Goal: Task Accomplishment & Management: Complete application form

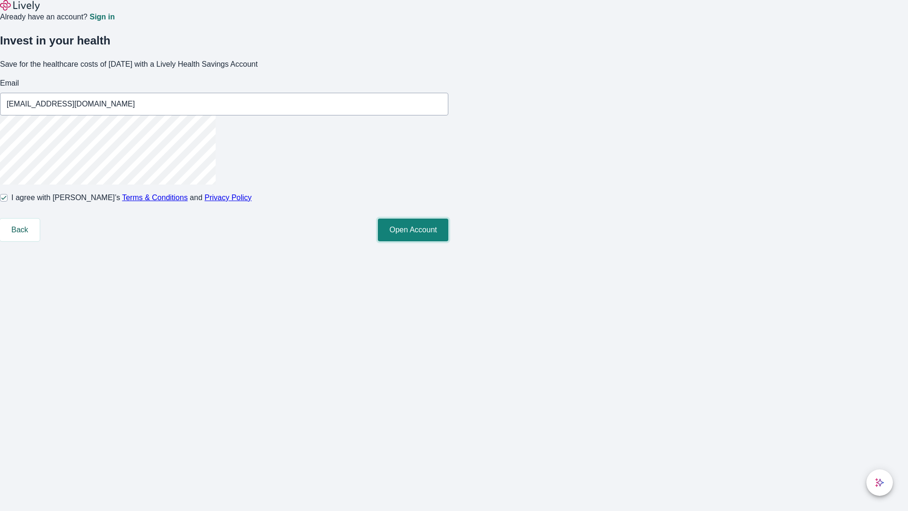
click at [448, 241] on button "Open Account" at bounding box center [413, 230] width 70 height 23
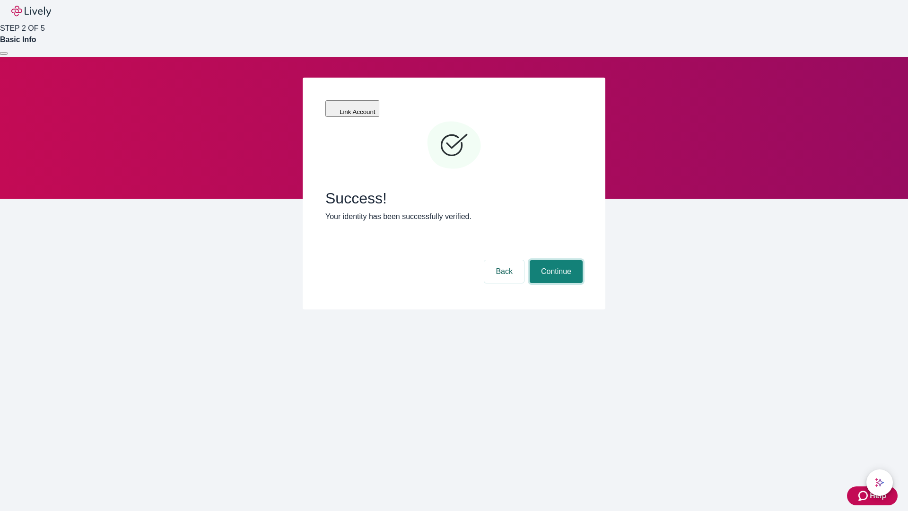
click at [555, 260] on button "Continue" at bounding box center [556, 271] width 53 height 23
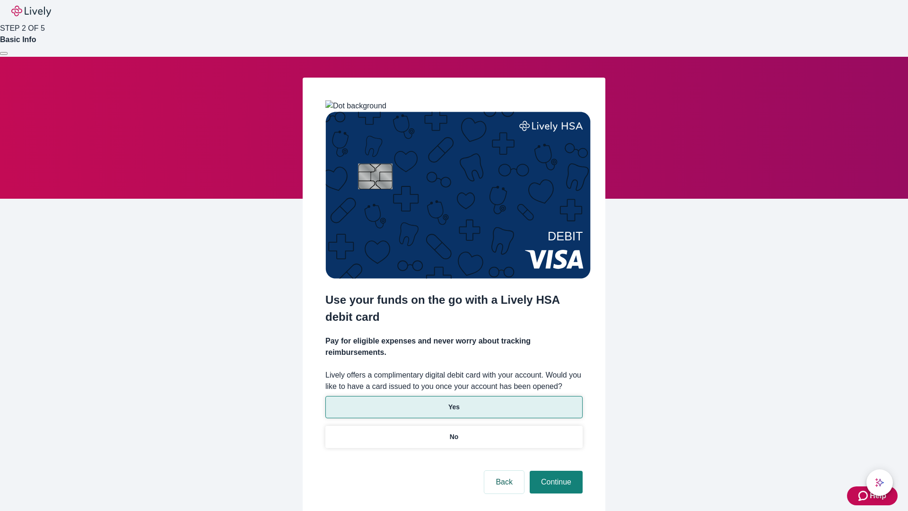
click at [454, 402] on p "Yes" at bounding box center [453, 407] width 11 height 10
click at [555, 471] on button "Continue" at bounding box center [556, 482] width 53 height 23
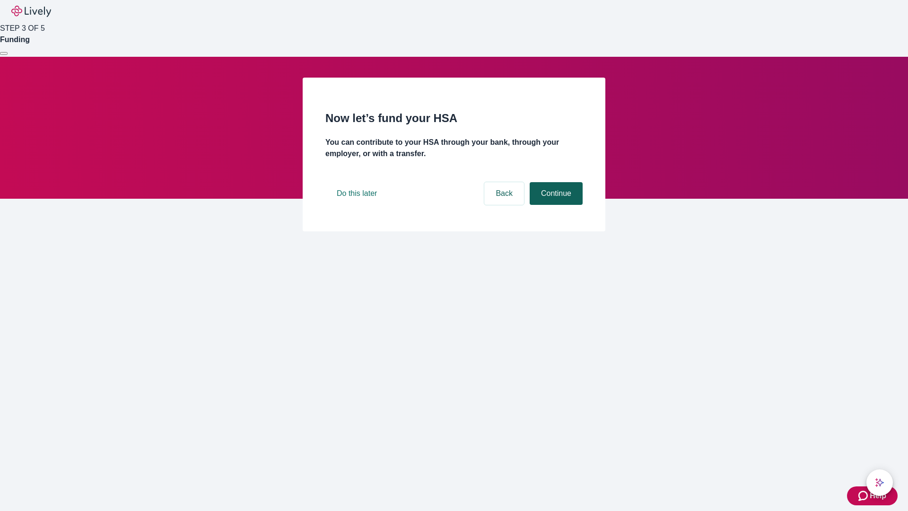
click at [555, 205] on button "Continue" at bounding box center [556, 193] width 53 height 23
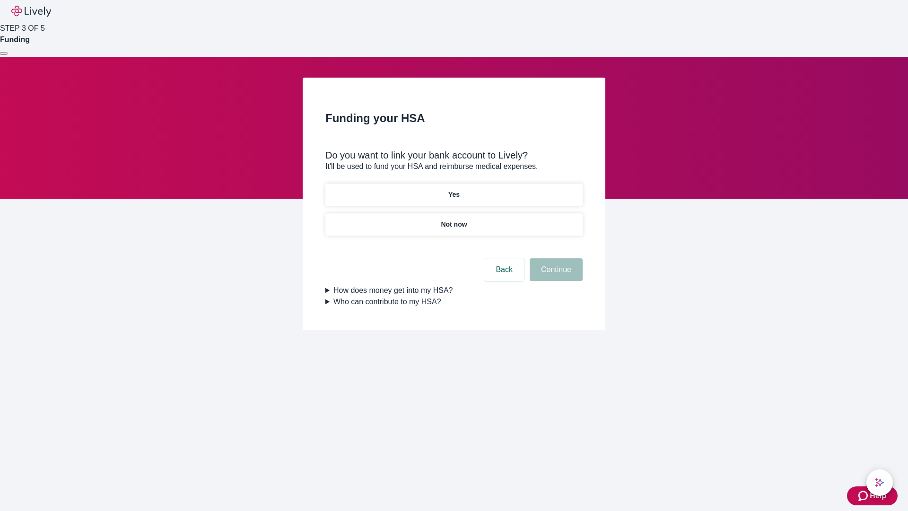
click at [454, 190] on p "Yes" at bounding box center [453, 195] width 11 height 10
click at [555, 258] on button "Continue" at bounding box center [556, 269] width 53 height 23
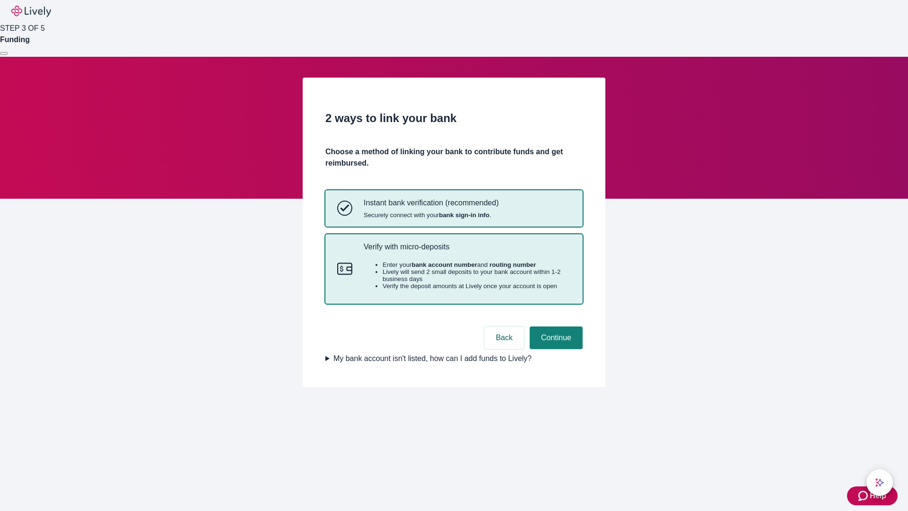
click at [467, 251] on p "Verify with micro-deposits" at bounding box center [467, 246] width 207 height 9
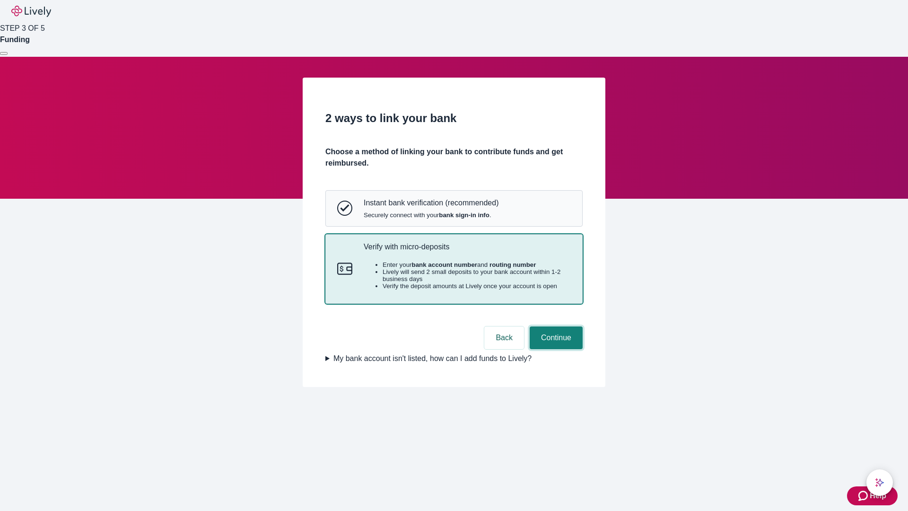
click at [555, 349] on button "Continue" at bounding box center [556, 337] width 53 height 23
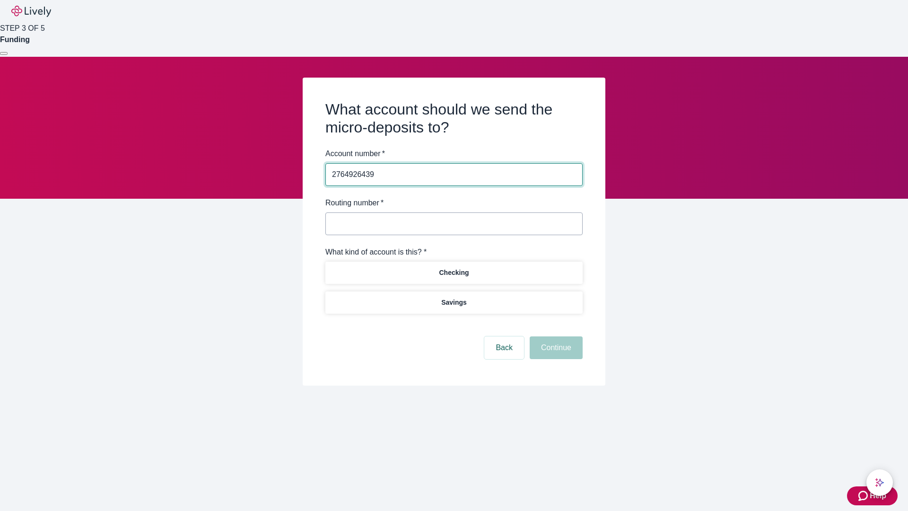
type input "2764926439"
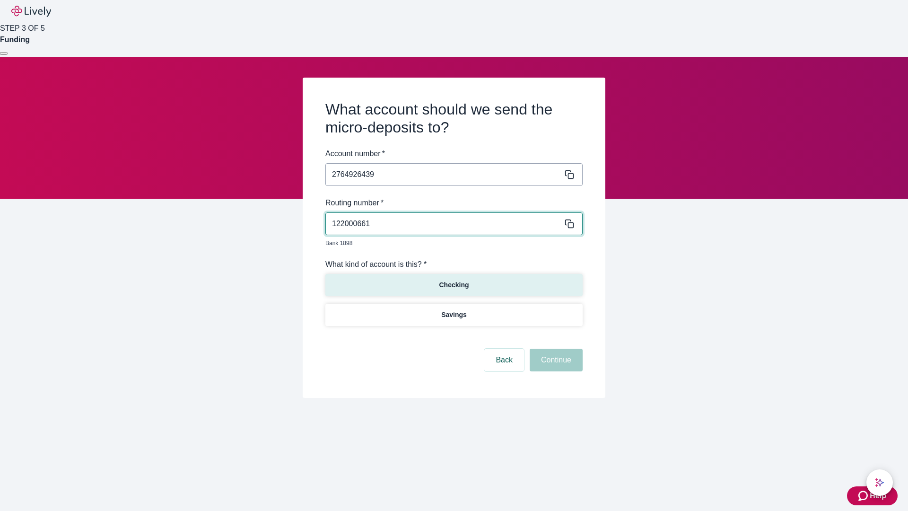
type input "122000661"
click at [454, 280] on p "Checking" at bounding box center [454, 285] width 30 height 10
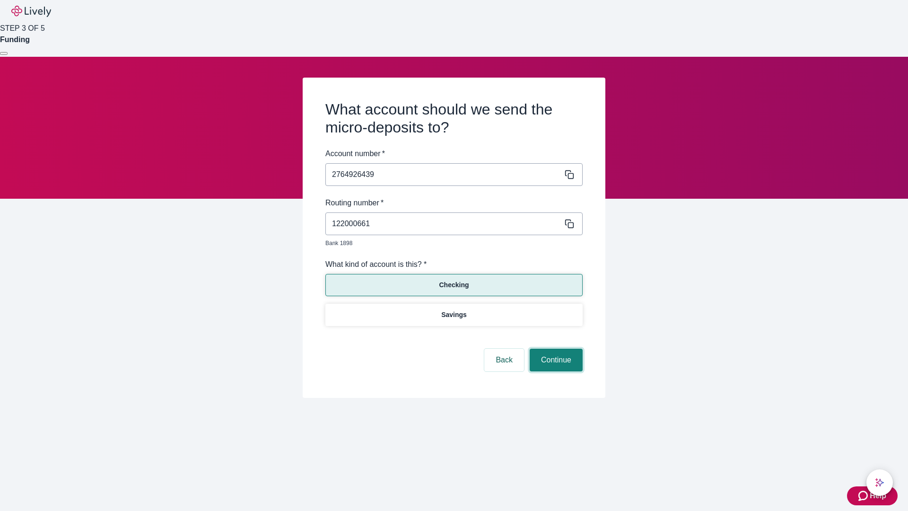
click at [555, 349] on button "Continue" at bounding box center [556, 360] width 53 height 23
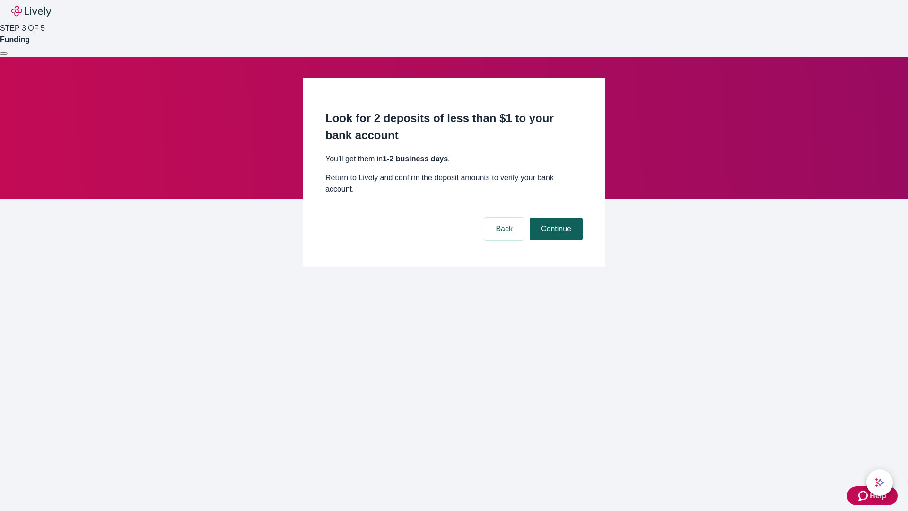
click at [555, 218] on button "Continue" at bounding box center [556, 229] width 53 height 23
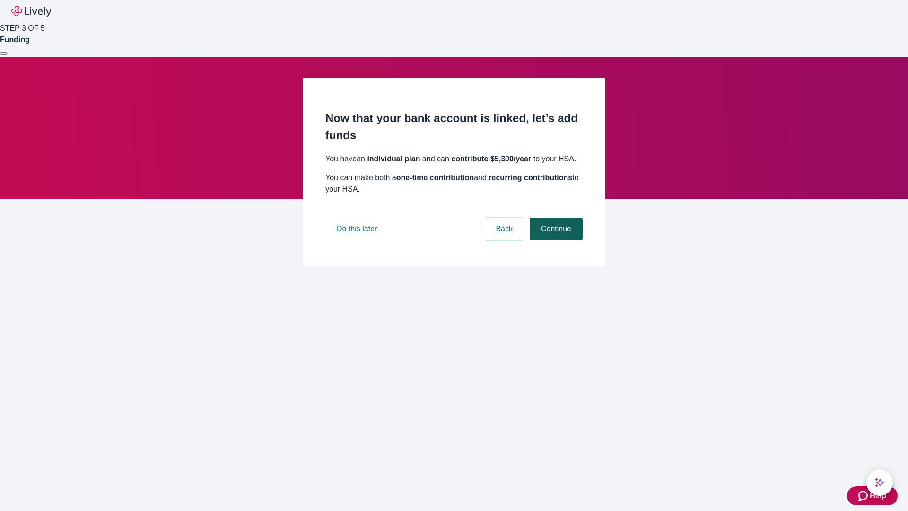
click at [555, 240] on button "Continue" at bounding box center [556, 229] width 53 height 23
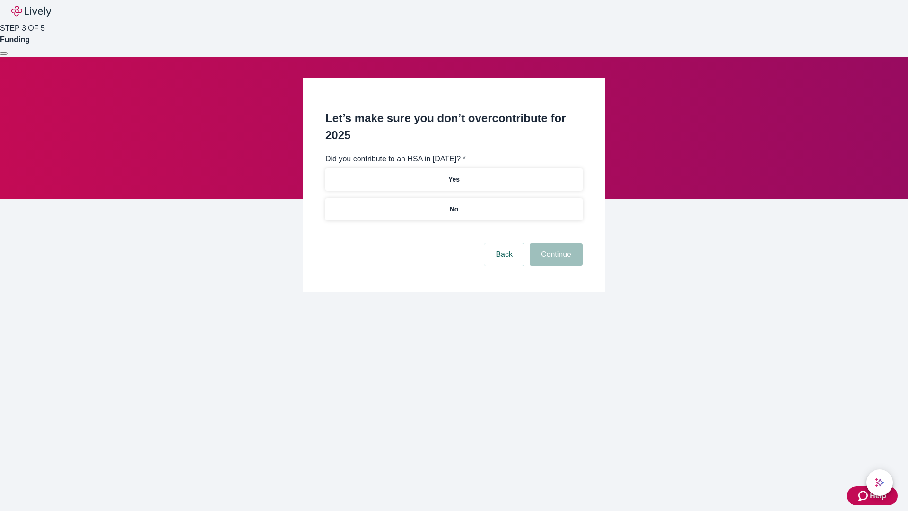
click at [454, 204] on p "No" at bounding box center [454, 209] width 9 height 10
click at [555, 243] on button "Continue" at bounding box center [556, 254] width 53 height 23
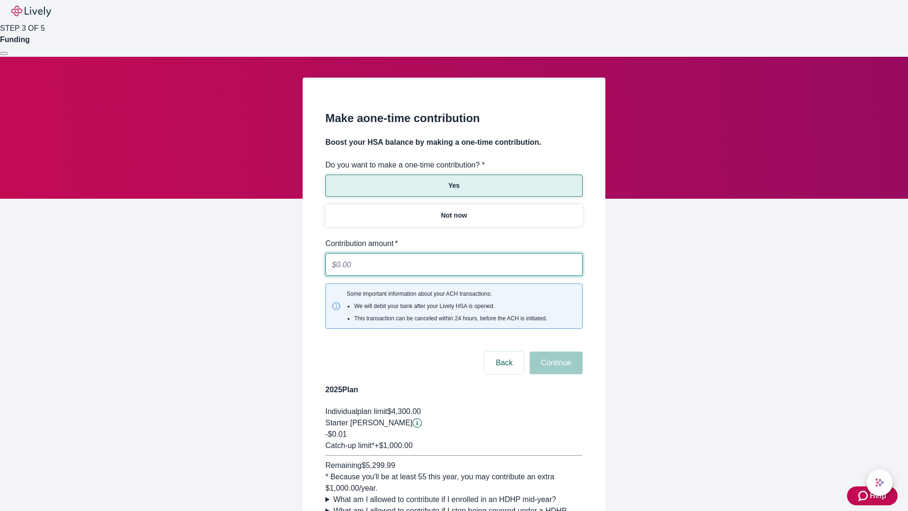
type input "0.01"
click at [555, 351] on button "Continue" at bounding box center [556, 362] width 53 height 23
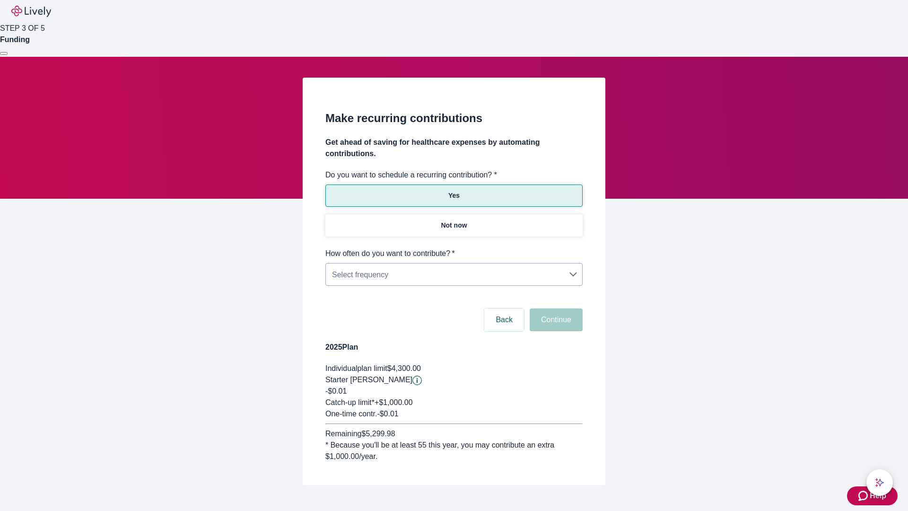
click at [454, 248] on body "Help STEP 3 OF 5 Funding Make recurring contributions Get ahead of saving for h…" at bounding box center [454, 265] width 908 height 530
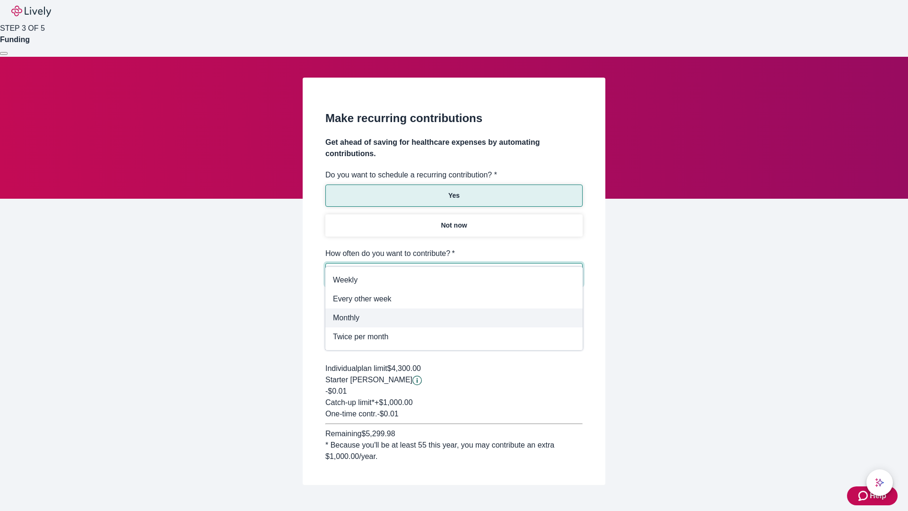
click at [454, 318] on span "Monthly" at bounding box center [454, 317] width 242 height 11
type input "Monthly"
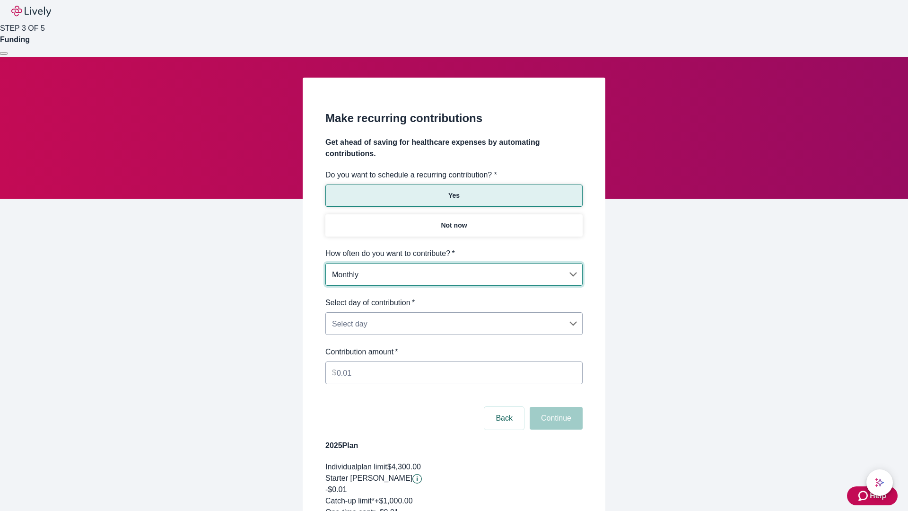
click at [454, 297] on body "Help STEP 3 OF 5 Funding Make recurring contributions Get ahead of saving for h…" at bounding box center [454, 314] width 908 height 629
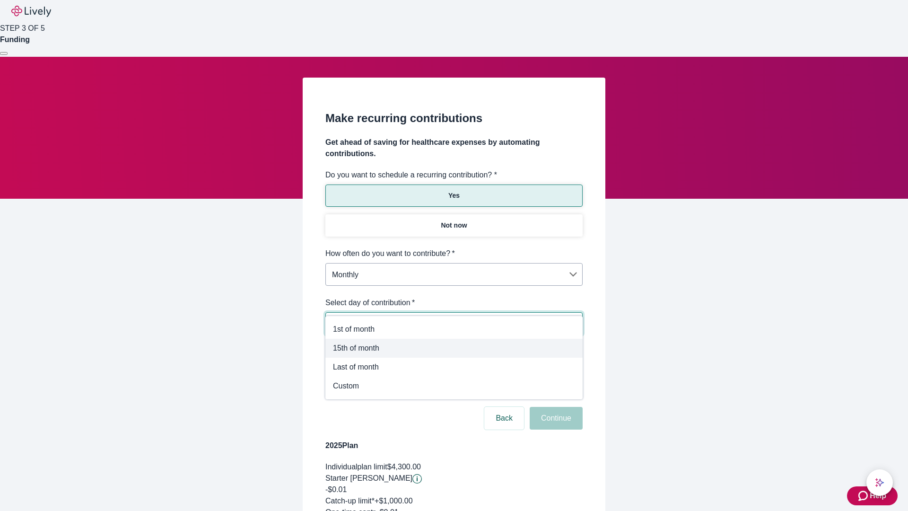
click at [454, 348] on span "15th of month" at bounding box center [454, 347] width 242 height 11
type input "Monthly15th"
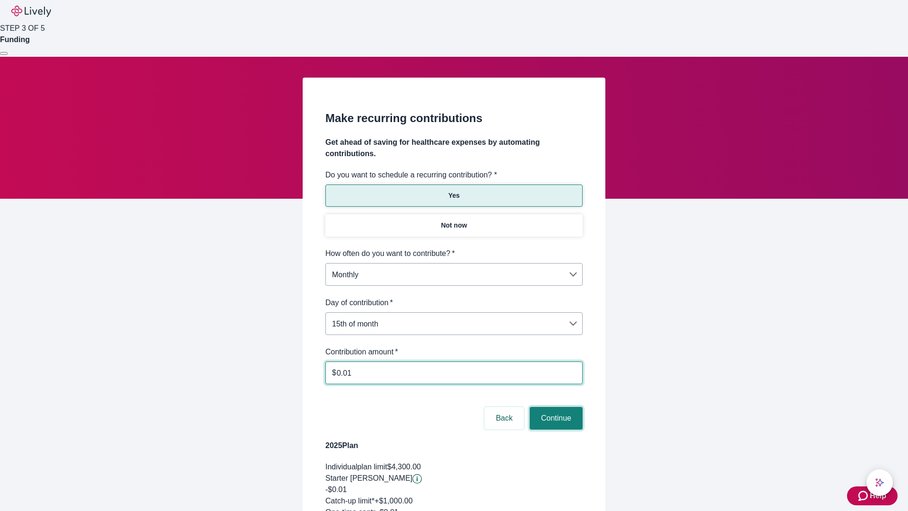
click at [555, 407] on button "Continue" at bounding box center [556, 418] width 53 height 23
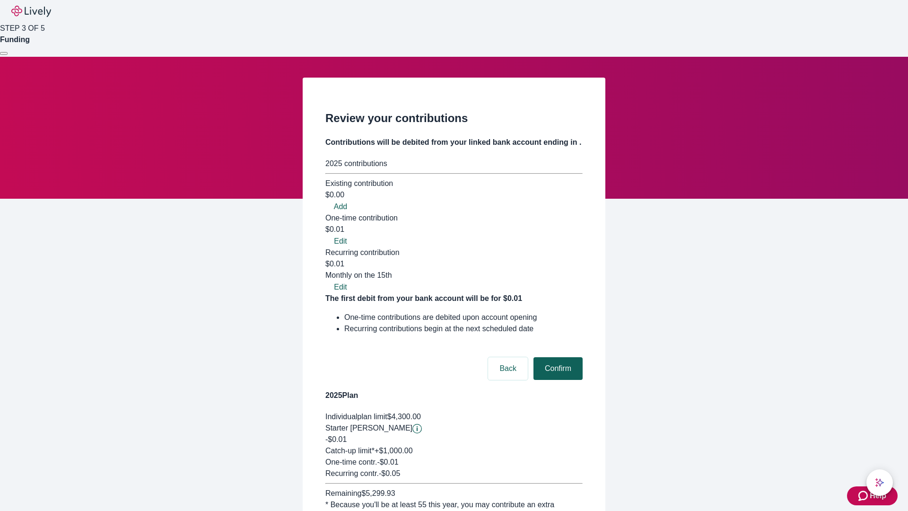
click at [557, 357] on button "Confirm" at bounding box center [557, 368] width 49 height 23
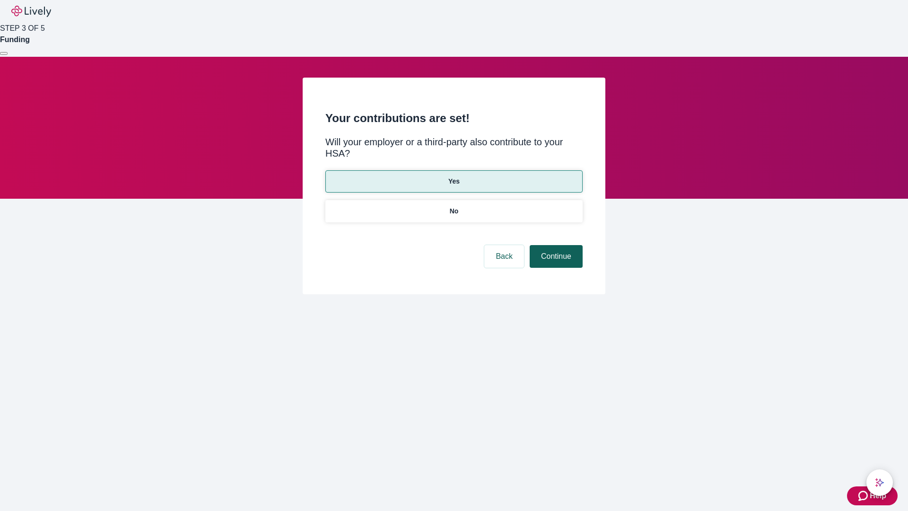
click at [555, 245] on button "Continue" at bounding box center [556, 256] width 53 height 23
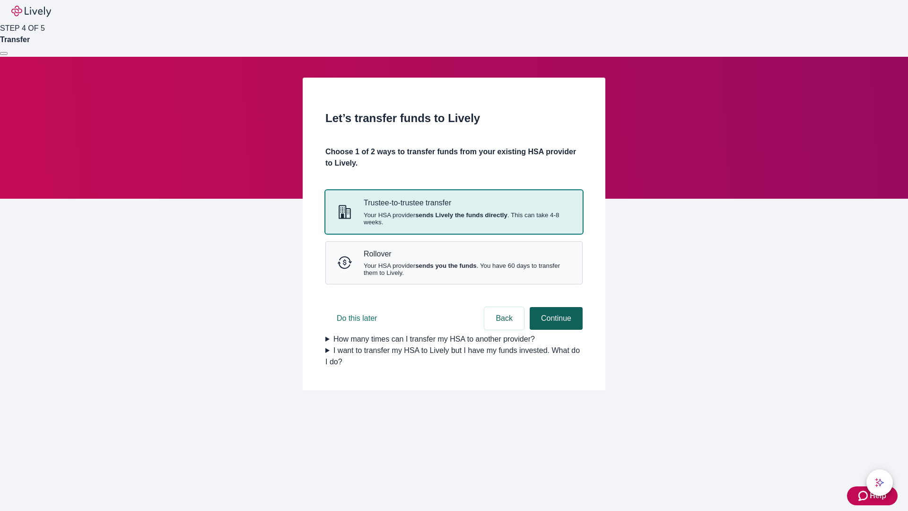
click at [454, 219] on strong "sends Lively the funds directly" at bounding box center [461, 214] width 92 height 7
click at [555, 330] on button "Continue" at bounding box center [556, 318] width 53 height 23
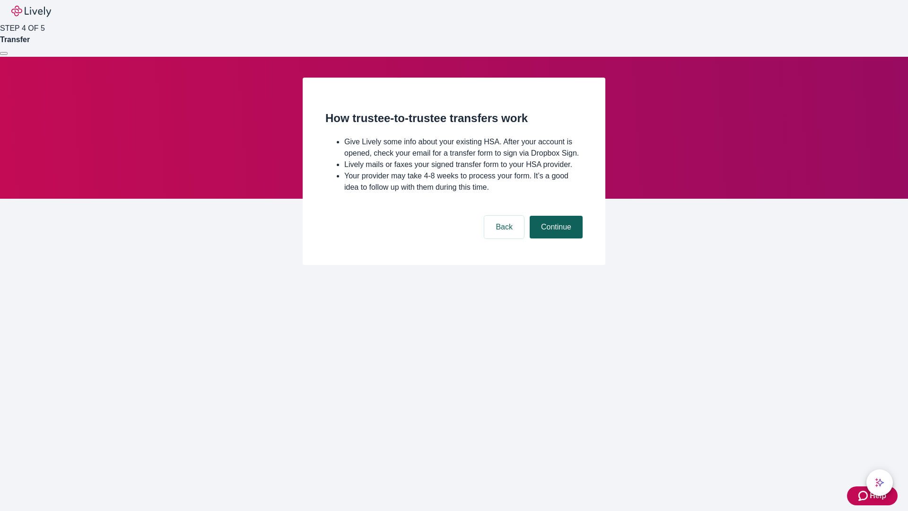
click at [555, 238] on button "Continue" at bounding box center [556, 227] width 53 height 23
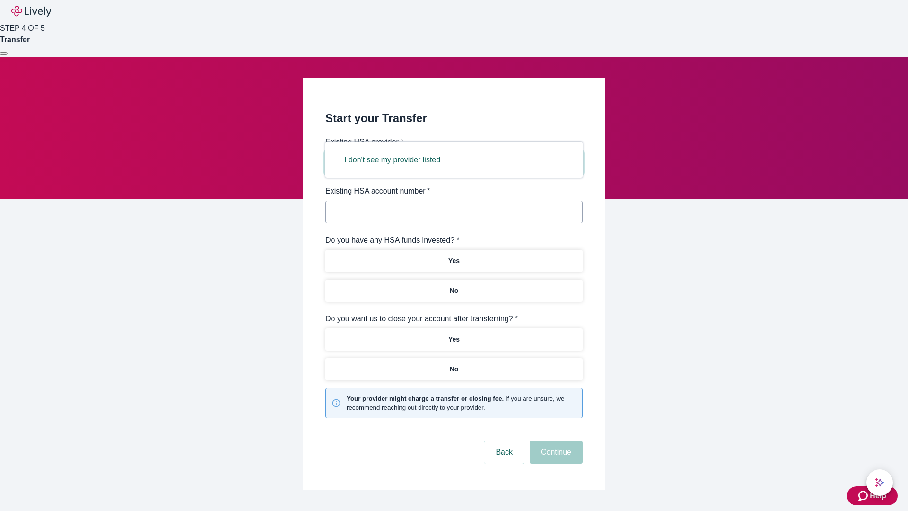
click at [395, 160] on button "I don't see my provider listed" at bounding box center [392, 160] width 119 height 23
type input "Other"
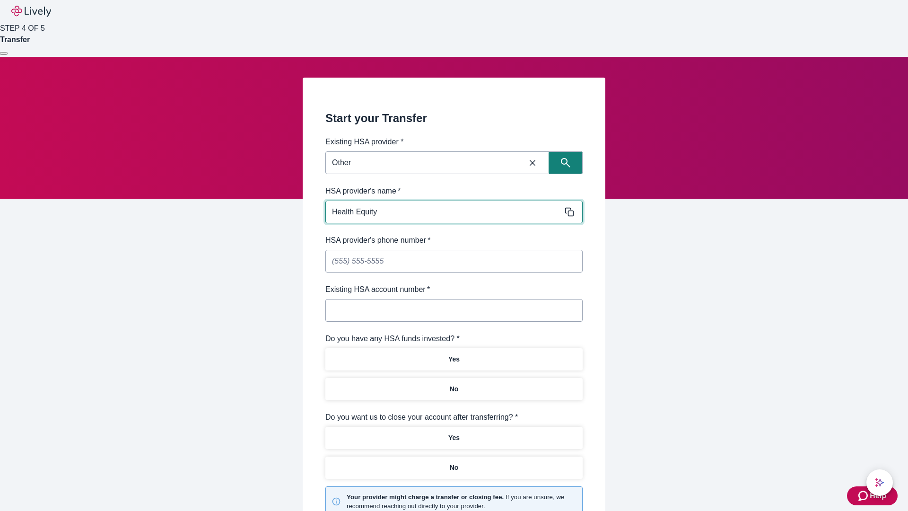
type input "Health Equity"
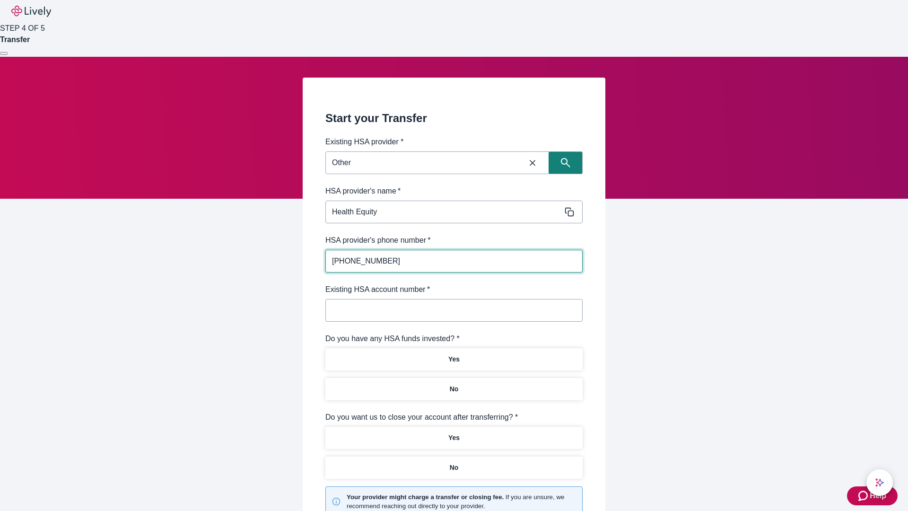
type input "(434) 343-4344"
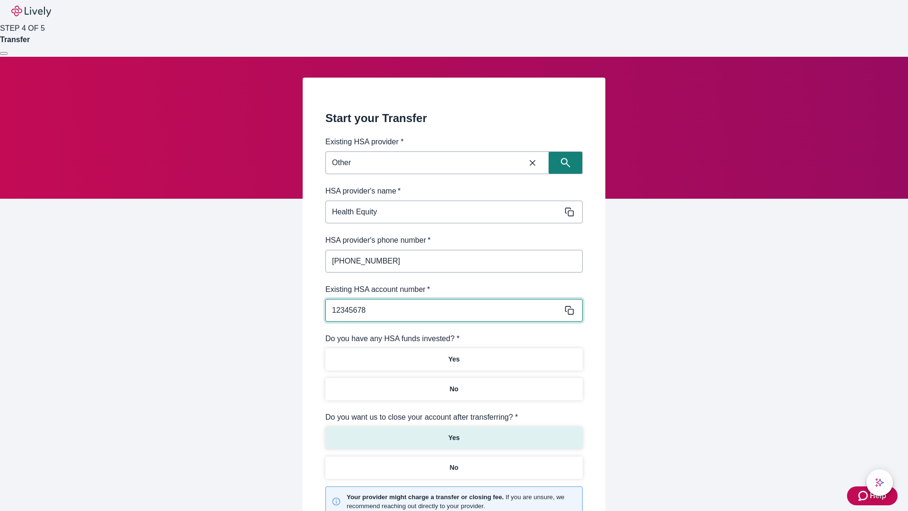
type input "12345678"
click at [454, 384] on p "No" at bounding box center [454, 389] width 9 height 10
click at [454, 433] on p "Yes" at bounding box center [453, 438] width 11 height 10
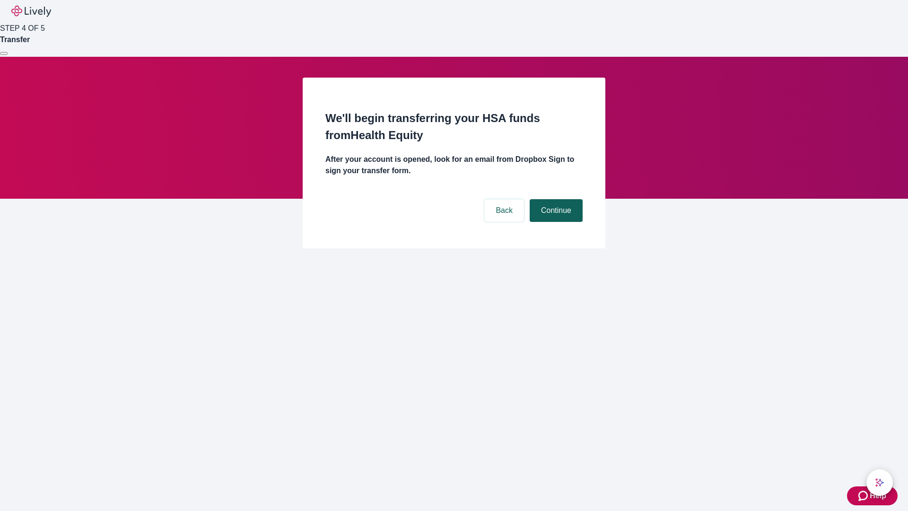
click at [555, 199] on button "Continue" at bounding box center [556, 210] width 53 height 23
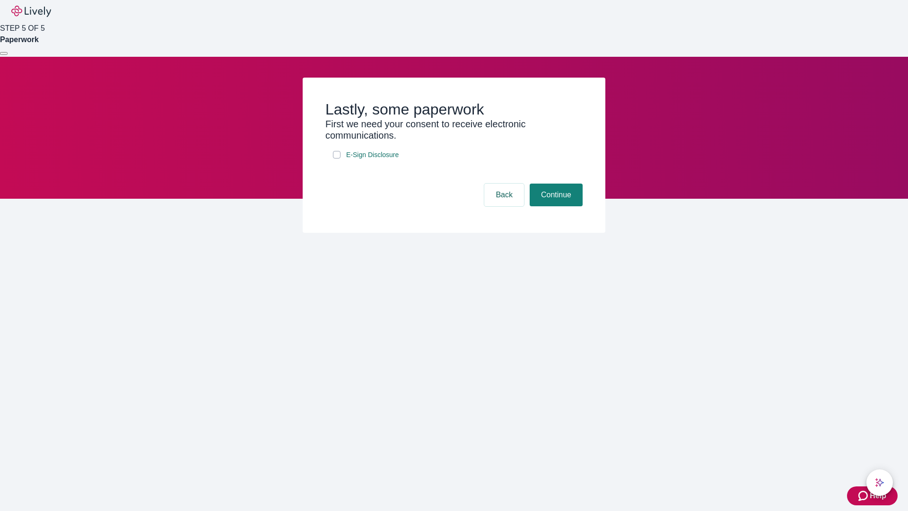
click at [337, 158] on input "E-Sign Disclosure" at bounding box center [337, 155] width 8 height 8
checkbox input "true"
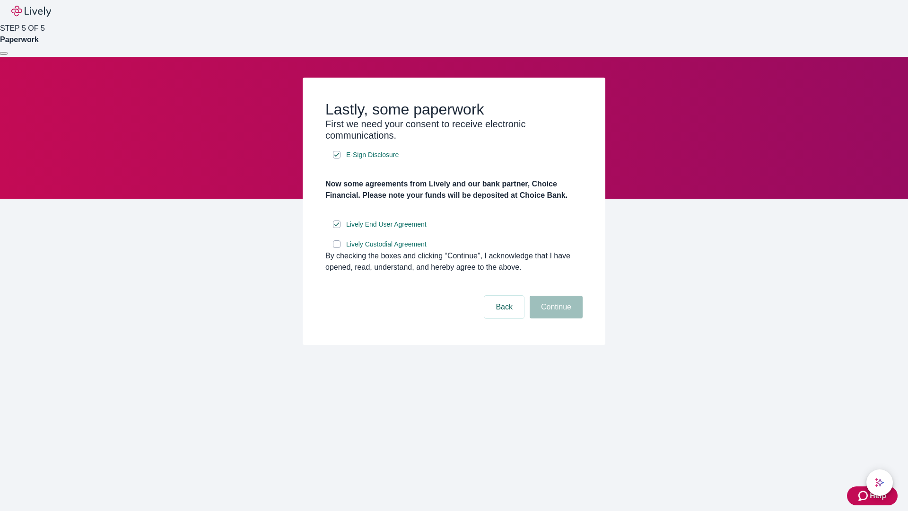
click at [337, 248] on input "Lively Custodial Agreement" at bounding box center [337, 244] width 8 height 8
checkbox input "true"
click at [555, 318] on button "Continue" at bounding box center [556, 307] width 53 height 23
